Goal: Task Accomplishment & Management: Manage account settings

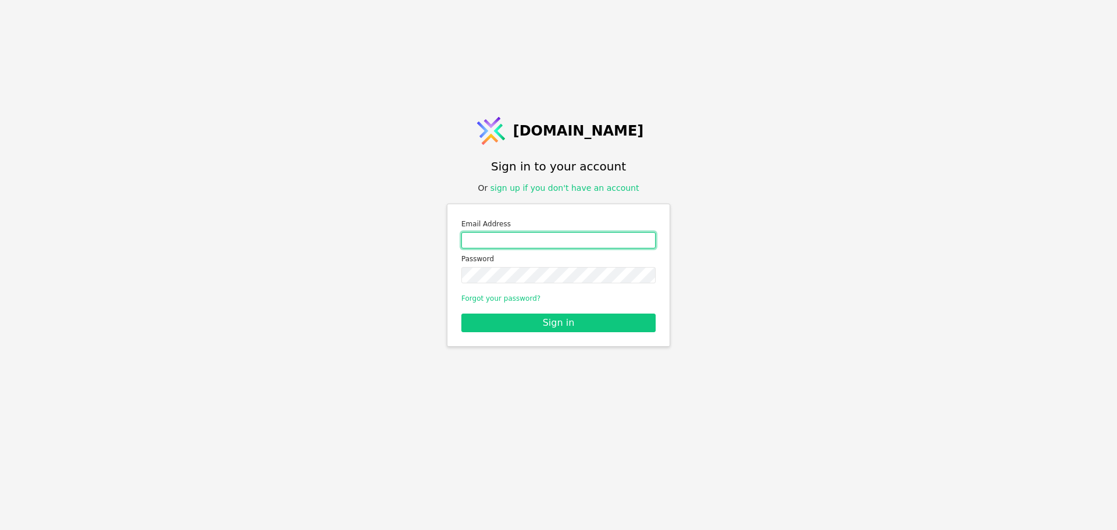
drag, startPoint x: 520, startPoint y: 248, endPoint x: 521, endPoint y: 237, distance: 11.1
click at [520, 242] on input "Email address" at bounding box center [558, 240] width 194 height 16
click at [521, 237] on input "Email address" at bounding box center [558, 240] width 194 height 16
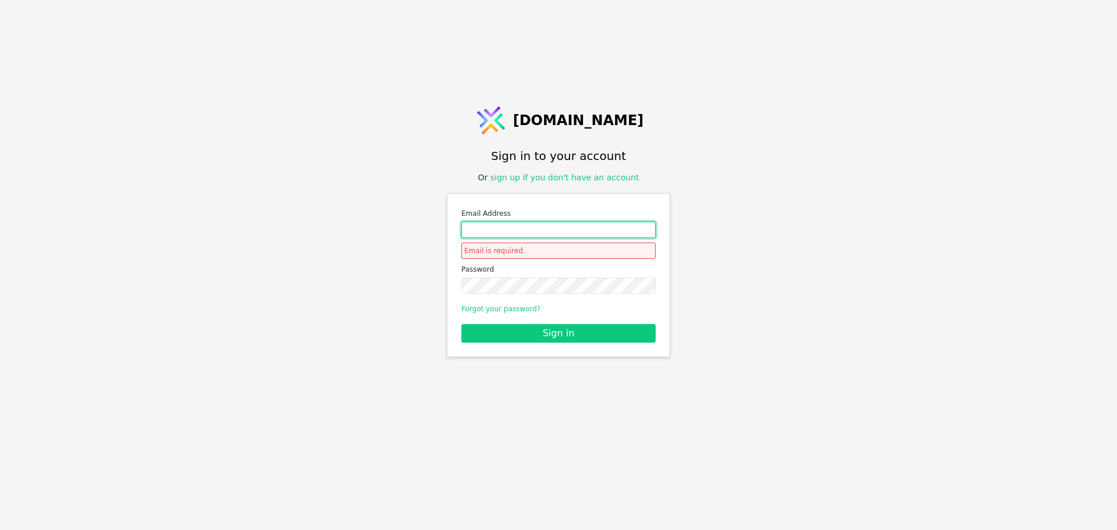
type input "[EMAIL_ADDRESS][PERSON_NAME][DOMAIN_NAME]"
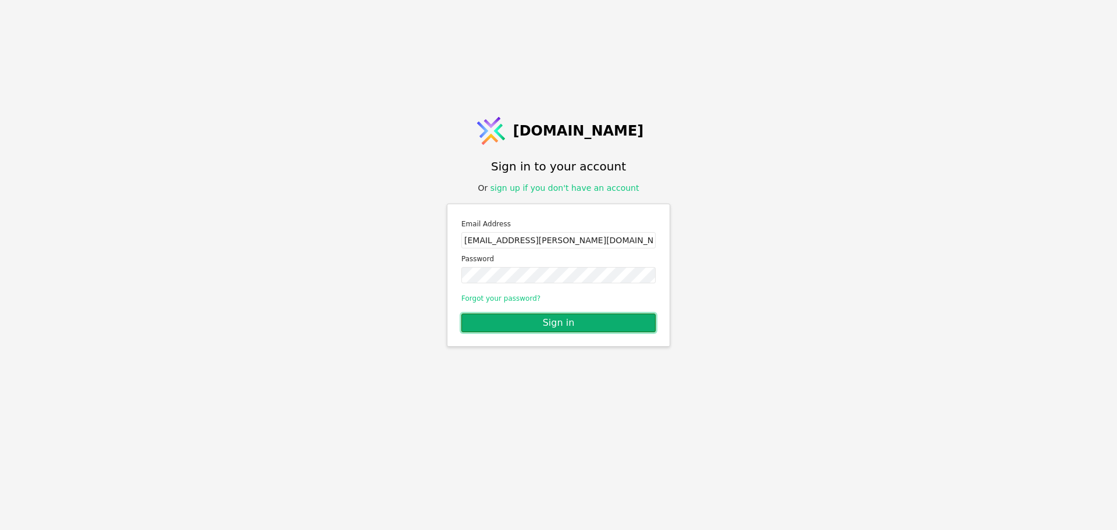
click at [547, 325] on button "Sign in" at bounding box center [558, 322] width 194 height 19
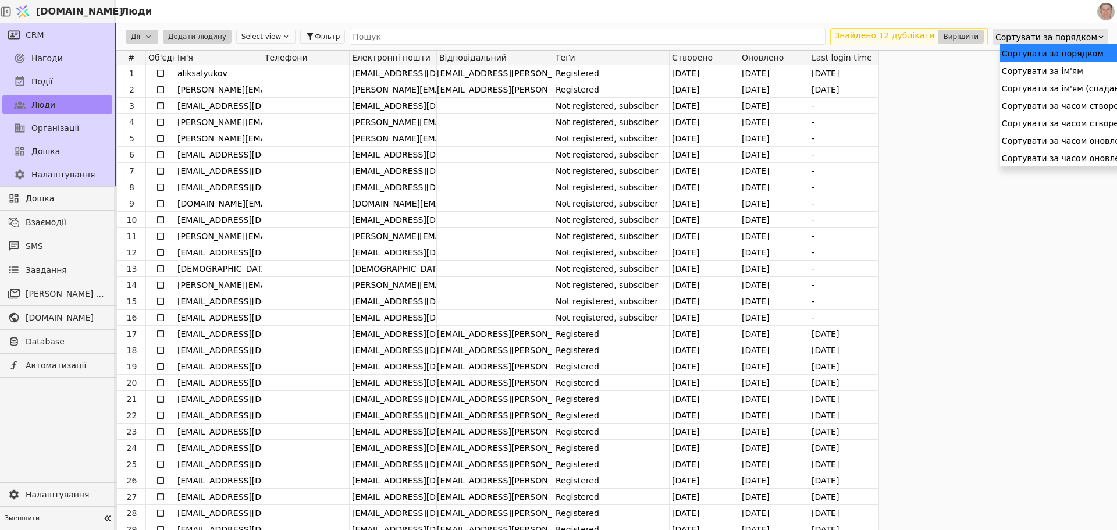
click at [1063, 37] on div "Сортувати за порядком" at bounding box center [1046, 37] width 102 height 16
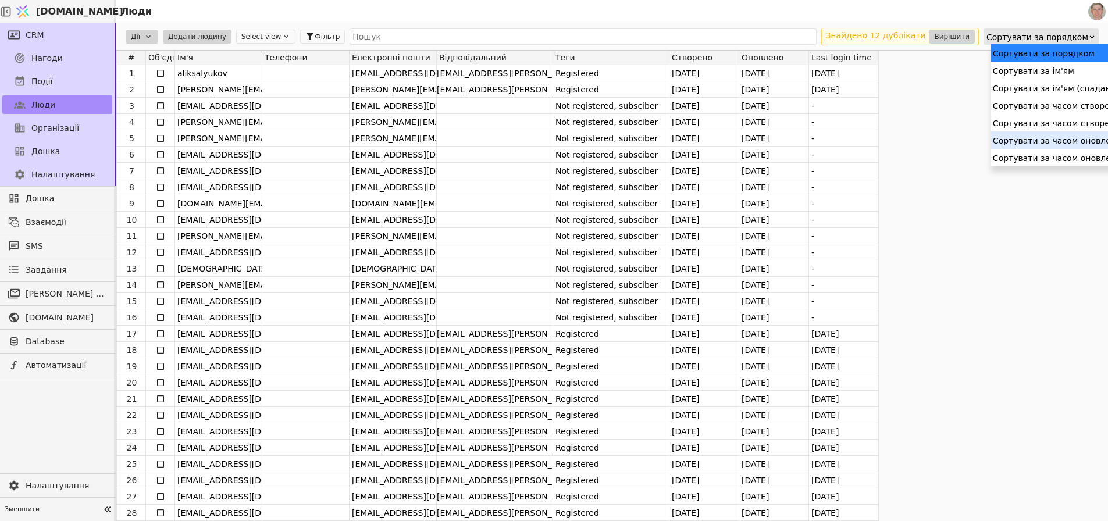
click at [1056, 138] on div "Сортувати за часом оновлення" at bounding box center [1084, 139] width 187 height 17
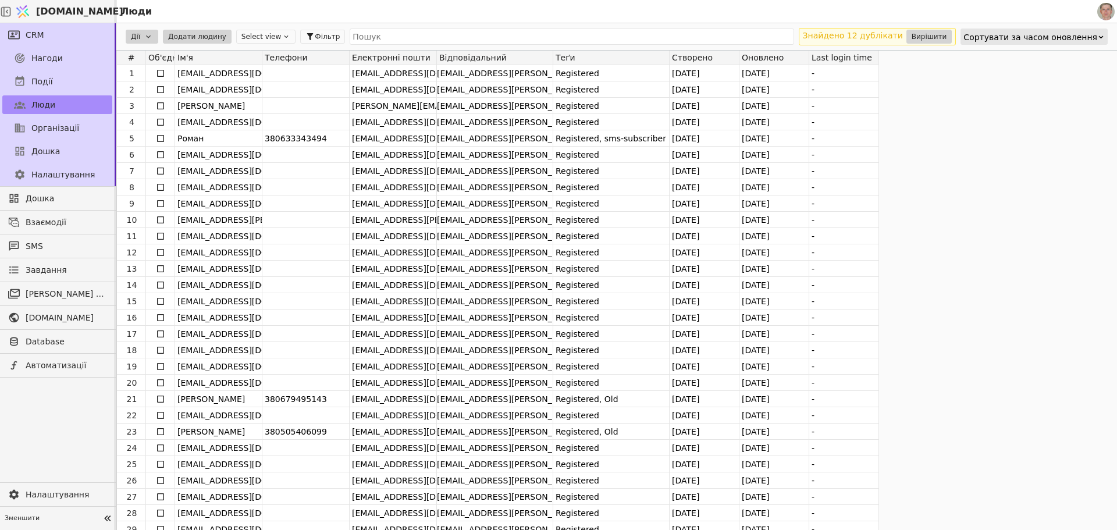
click at [1027, 44] on div "Сортувати за часом оновлення" at bounding box center [1033, 36] width 147 height 16
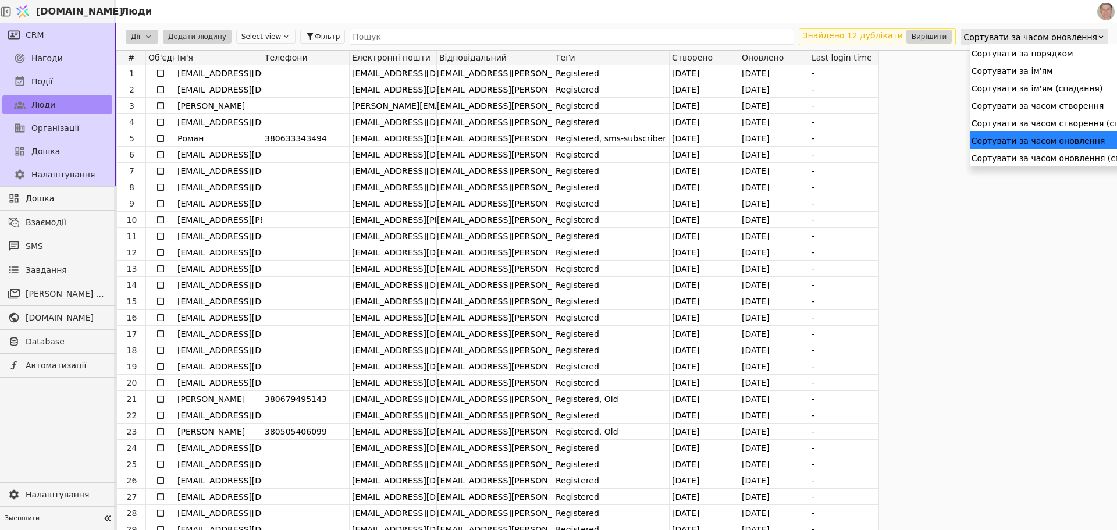
click at [1031, 38] on div "Сортувати за часом оновлення" at bounding box center [1030, 37] width 134 height 16
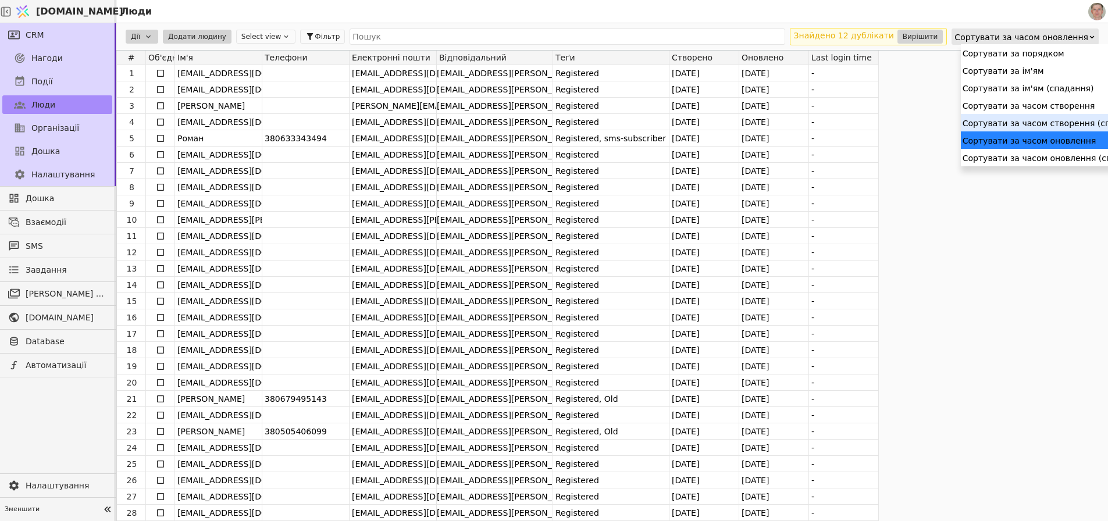
click at [1042, 124] on div "Сортувати за часом створення (спадання)" at bounding box center [1054, 122] width 187 height 17
